Goal: Information Seeking & Learning: Find specific page/section

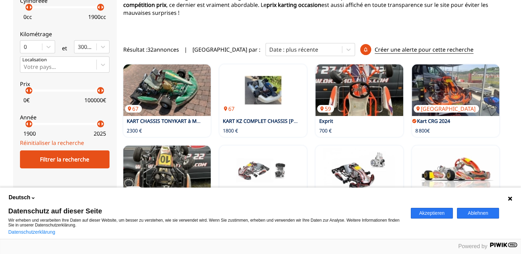
scroll to position [172, 0]
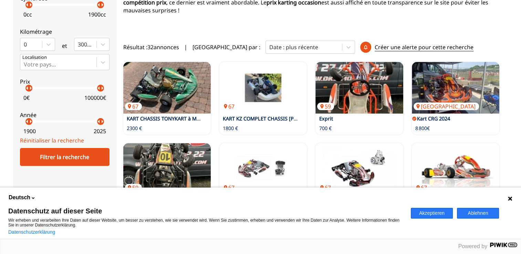
click at [245, 25] on p at bounding box center [315, 24] width 385 height 8
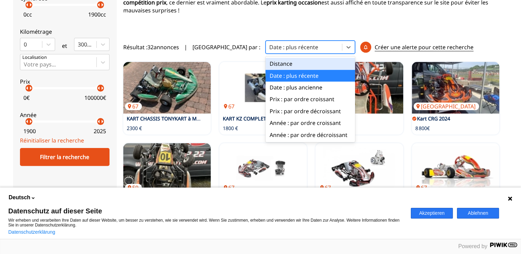
click at [273, 45] on div at bounding box center [303, 47] width 69 height 8
click at [248, 29] on div "Kart Karting occasion pour professionnels et particuliers Que vous envisagiez d…" at bounding box center [315, 237] width 385 height 709
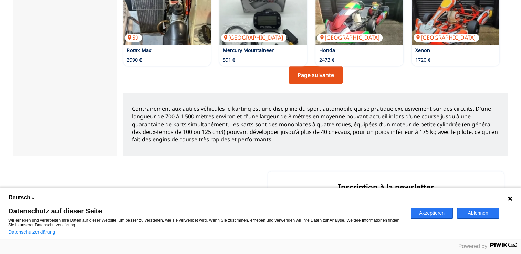
scroll to position [662, 0]
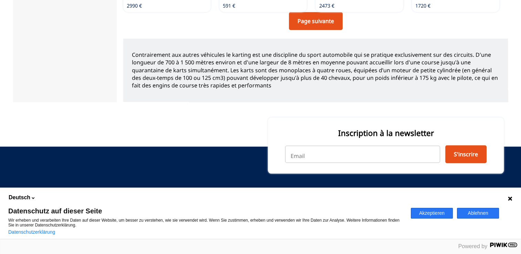
click at [482, 212] on button "Ablehnen" at bounding box center [478, 213] width 42 height 11
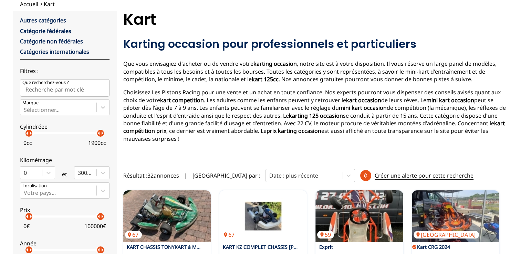
scroll to position [0, 0]
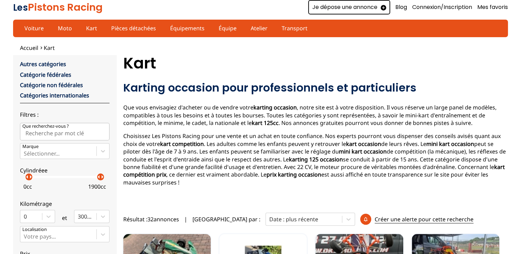
click at [311, 8] on link "Je dépose une annonce" at bounding box center [349, 7] width 82 height 14
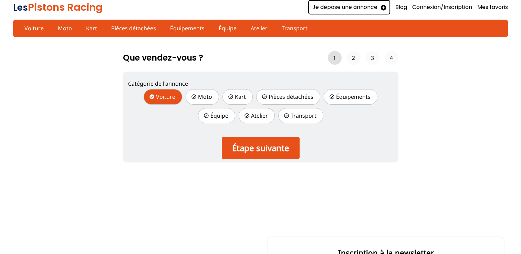
click at [332, 8] on link "Je dépose une annonce" at bounding box center [349, 7] width 82 height 14
click at [90, 28] on link "Kart" at bounding box center [92, 28] width 20 height 12
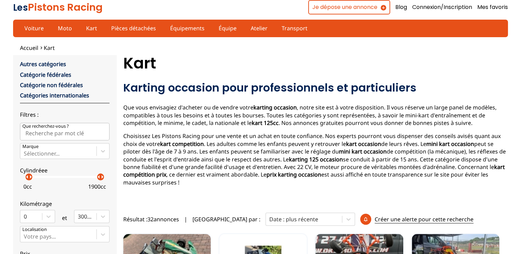
click at [61, 128] on p "Que recherchez-vous ?" at bounding box center [45, 126] width 46 height 6
click at [61, 128] on input "Que recherchez-vous ?" at bounding box center [65, 131] width 90 height 17
type input "T"
type input "SODI sigma kz"
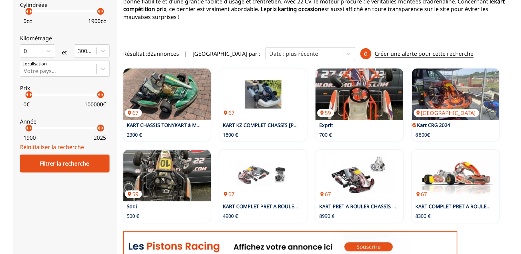
scroll to position [69, 0]
